Goal: Information Seeking & Learning: Find specific fact

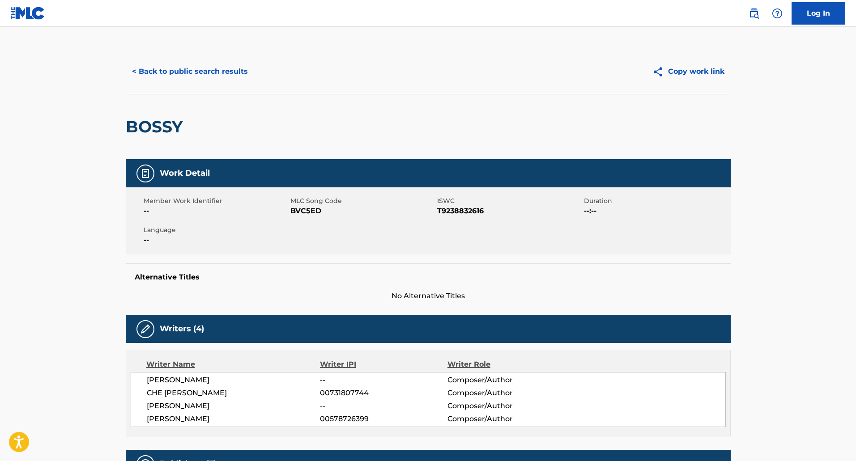
click at [187, 77] on button "< Back to public search results" at bounding box center [190, 71] width 128 height 22
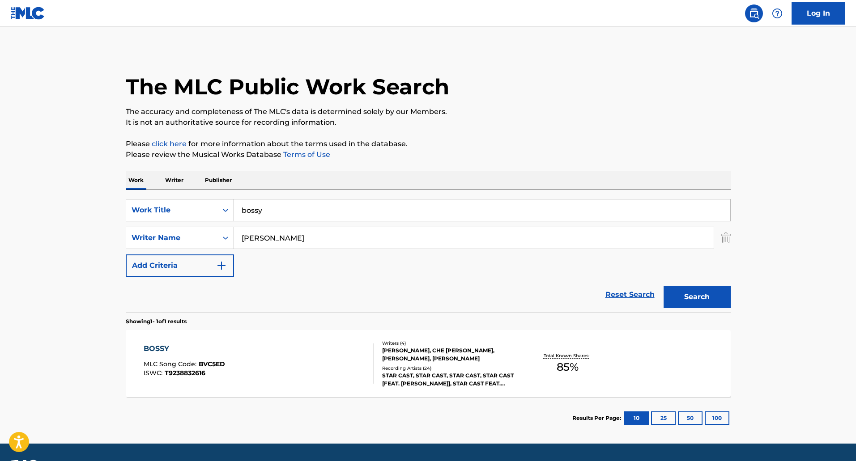
drag, startPoint x: 277, startPoint y: 217, endPoint x: 192, endPoint y: 213, distance: 85.1
click at [192, 213] on div "SearchWithCriteria098b2d91-0f01-4d80-a209-4cbce21a1ef0 Work Title bossy" at bounding box center [428, 210] width 605 height 22
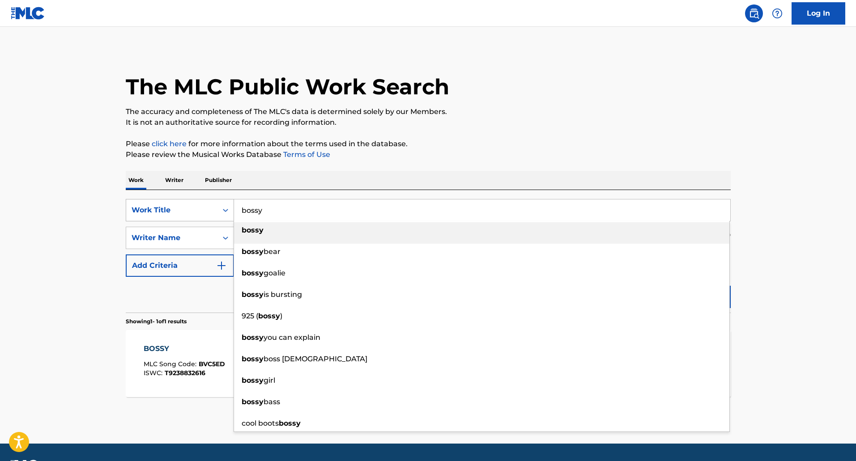
paste input "ME [GEOGRAPHIC_DATA]"
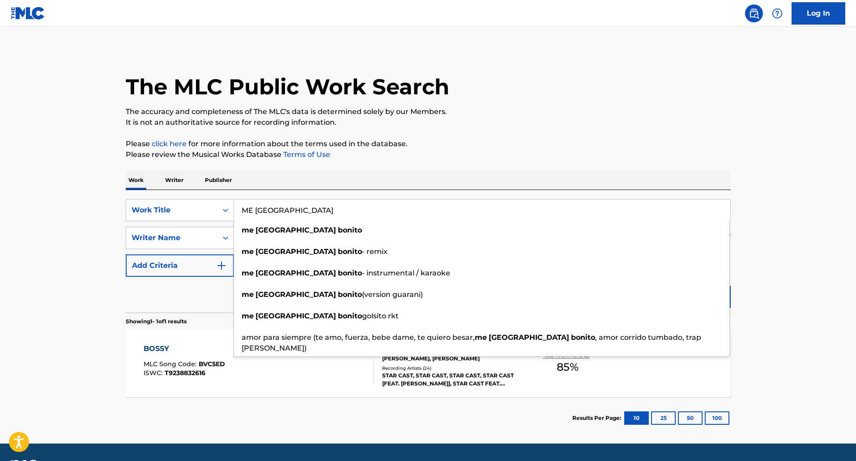
type input "ME [GEOGRAPHIC_DATA]"
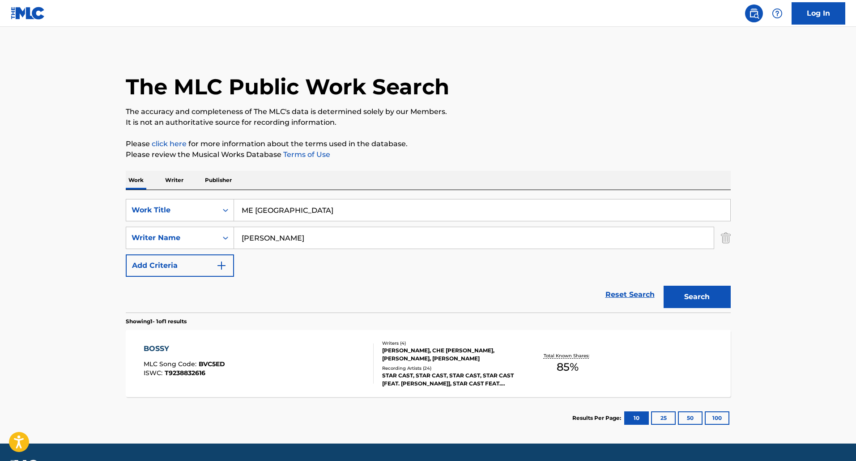
click at [567, 159] on p "Please review the Musical Works Database Terms of Use" at bounding box center [428, 154] width 605 height 11
click at [307, 234] on input "[PERSON_NAME]" at bounding box center [473, 237] width 479 height 21
drag, startPoint x: 289, startPoint y: 241, endPoint x: 211, endPoint y: 232, distance: 79.2
click at [211, 232] on div "SearchWithCriteria3bef20d9-c52c-4f32-b4b2-aeb2dc3f37d1 Writer Name [PERSON_NAME]" at bounding box center [428, 238] width 605 height 22
type input "ocasio"
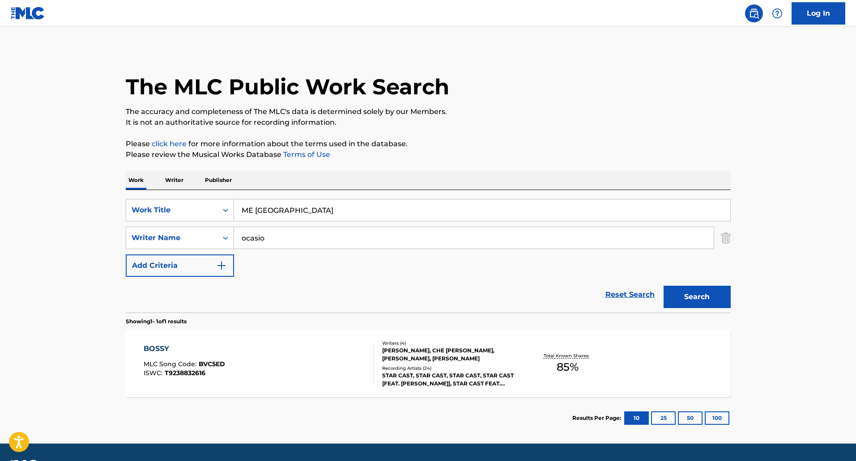
click at [708, 304] on button "Search" at bounding box center [696, 297] width 67 height 22
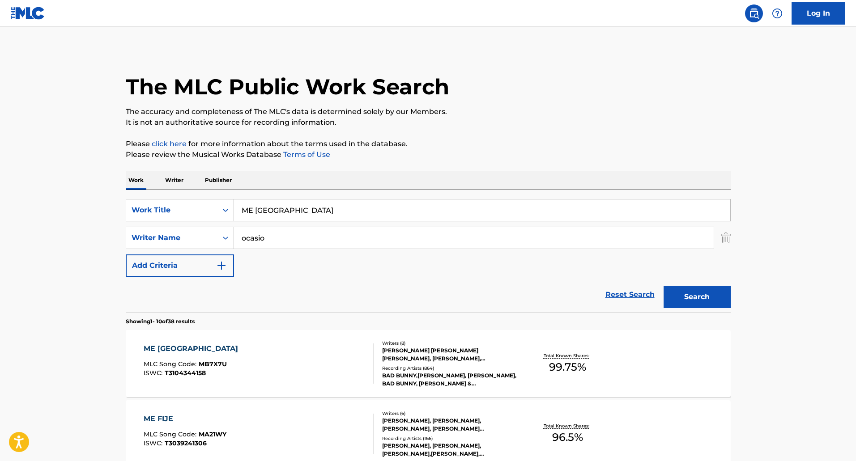
click at [293, 371] on div "ME PORTO BONITO MLC Song Code : MB7X7U ISWC : T3104344158" at bounding box center [259, 363] width 230 height 40
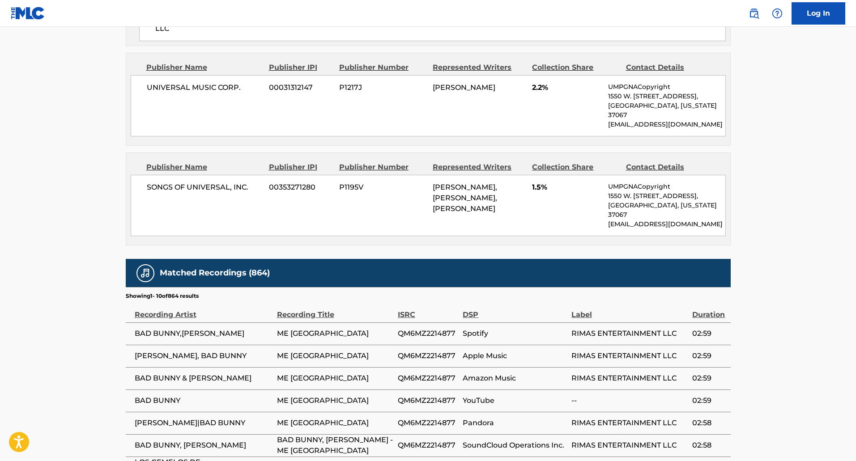
scroll to position [1163, 0]
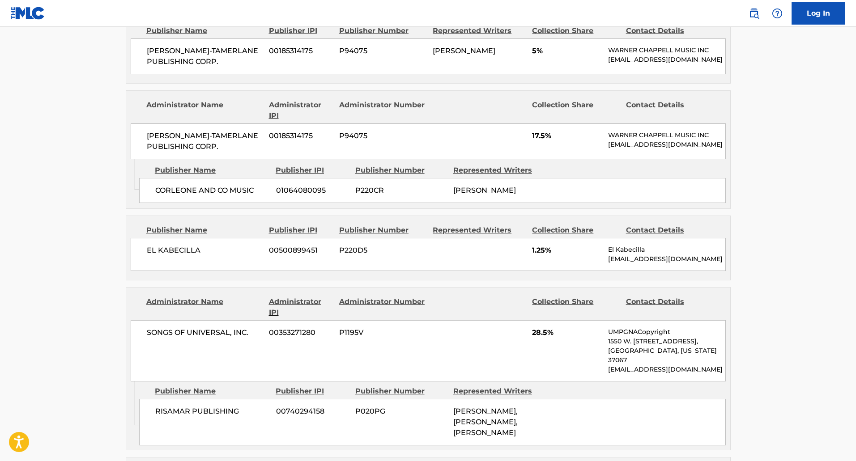
drag, startPoint x: 118, startPoint y: 94, endPoint x: 111, endPoint y: 100, distance: 8.9
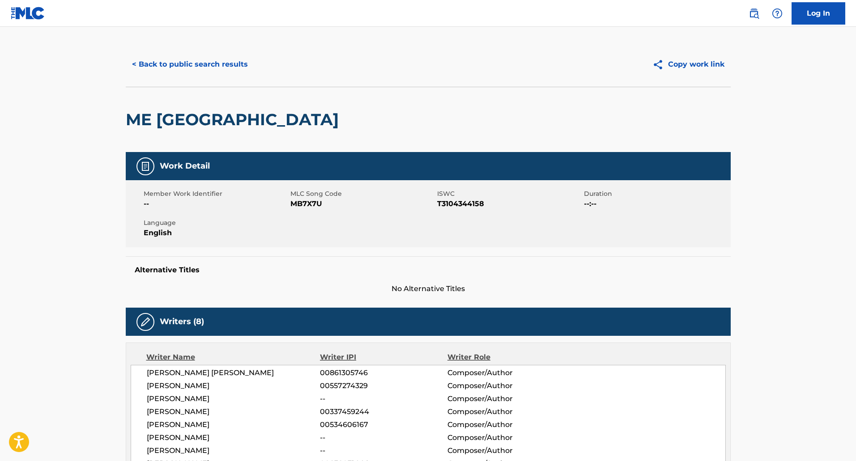
scroll to position [0, 0]
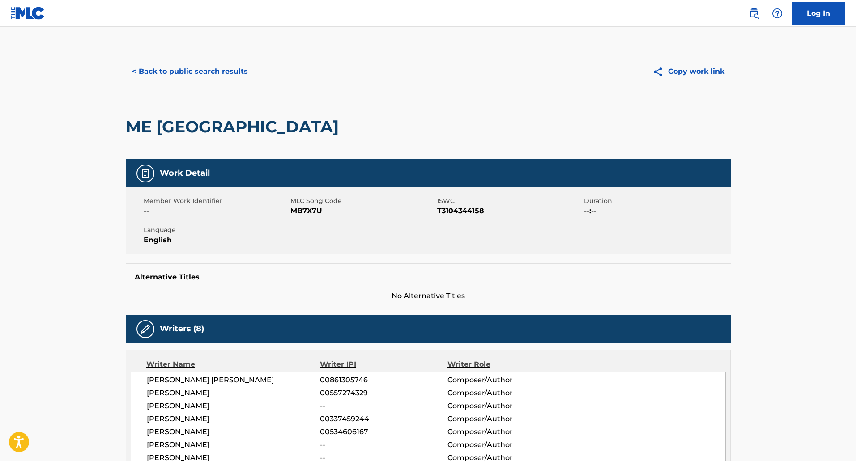
click at [199, 67] on button "< Back to public search results" at bounding box center [190, 71] width 128 height 22
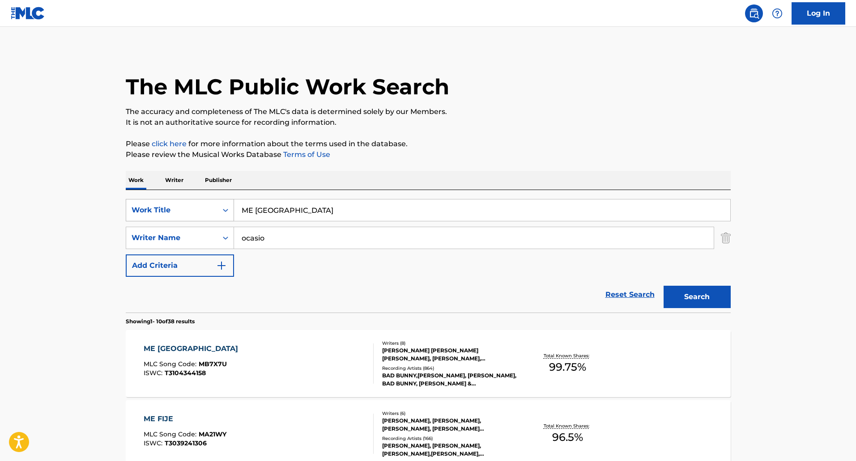
drag, startPoint x: 351, startPoint y: 207, endPoint x: 185, endPoint y: 224, distance: 166.8
click at [146, 203] on div "SearchWithCriteria098b2d91-0f01-4d80-a209-4cbce21a1ef0 Work Title ME [GEOGRAPHI…" at bounding box center [428, 210] width 605 height 22
drag, startPoint x: 253, startPoint y: 215, endPoint x: 184, endPoint y: 210, distance: 69.1
click at [186, 210] on div "SearchWithCriteria098b2d91-0f01-4d80-a209-4cbce21a1ef0 Work Title v" at bounding box center [428, 210] width 605 height 22
paste input "YA LLEGO"
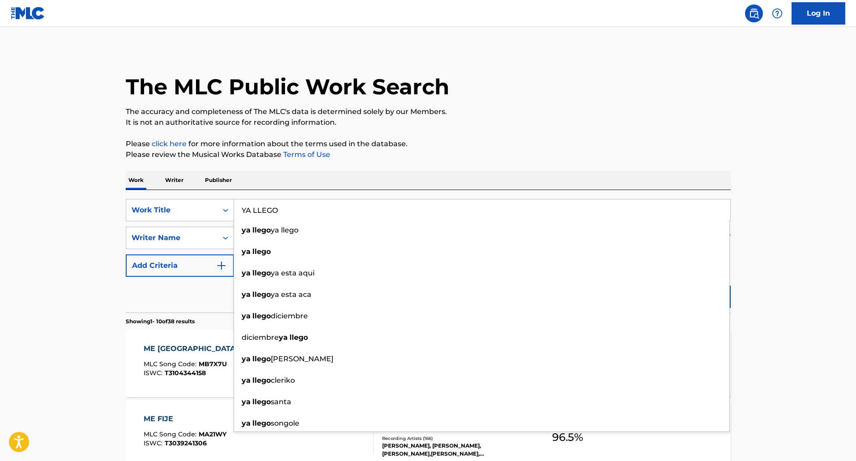
type input "YA LLEGO"
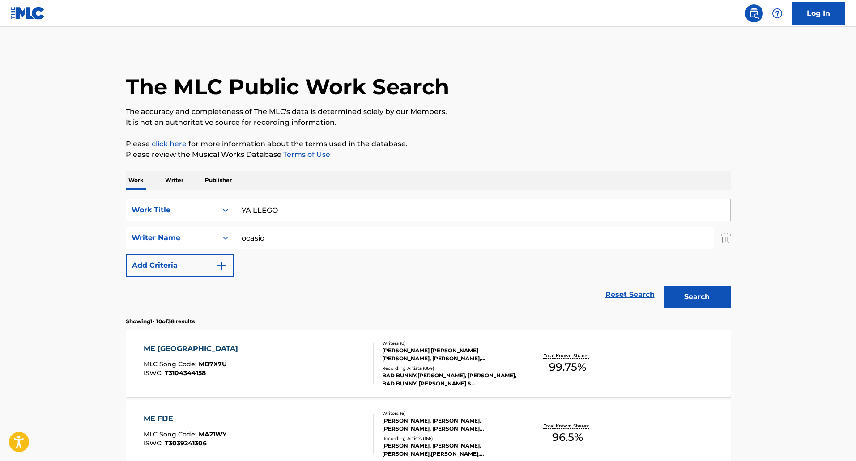
drag, startPoint x: 293, startPoint y: 237, endPoint x: 167, endPoint y: 235, distance: 125.2
click at [173, 236] on div "SearchWithCriteria3bef20d9-c52c-4f32-b4b2-aeb2dc3f37d1 Writer Name ocasio" at bounding box center [428, 238] width 605 height 22
type input "[PERSON_NAME]"
click at [663, 286] on button "Search" at bounding box center [696, 297] width 67 height 22
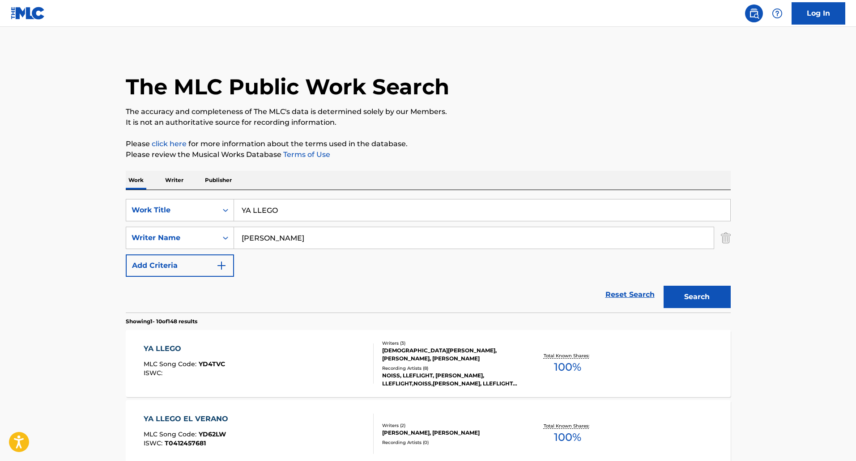
click at [190, 344] on div "YA LLEGO" at bounding box center [184, 348] width 81 height 11
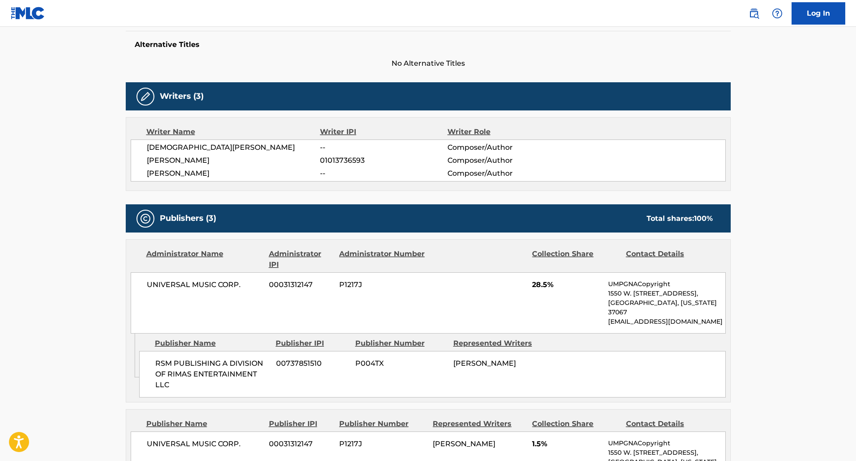
scroll to position [241, 0]
